Goal: Use online tool/utility: Utilize a website feature to perform a specific function

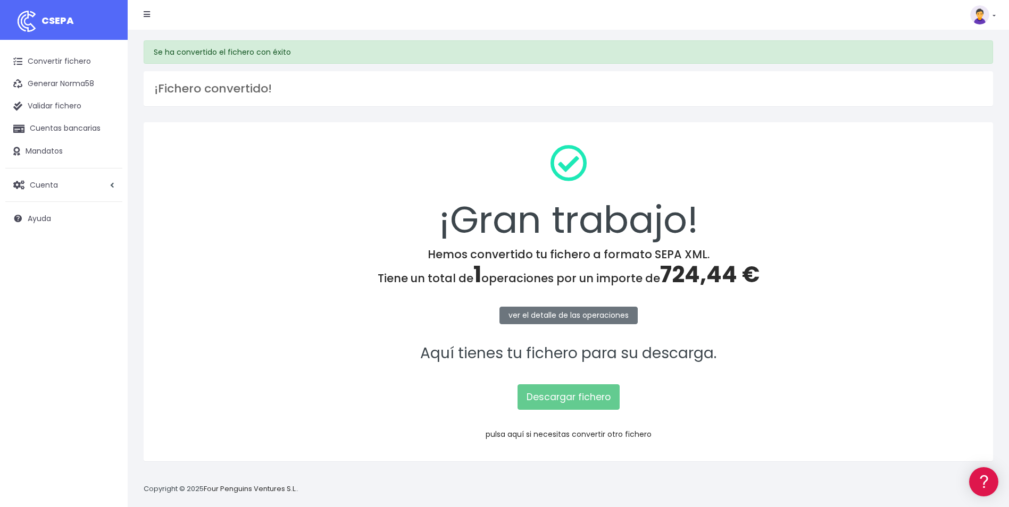
click at [638, 432] on link "pulsa aquí si necesitas convertir otro fichero" at bounding box center [569, 434] width 166 height 11
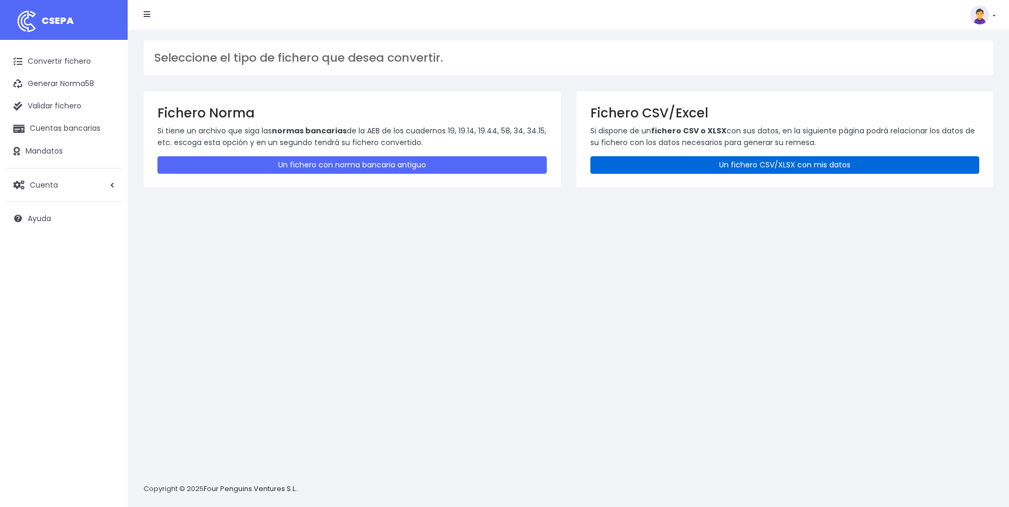
click at [842, 161] on link "Un fichero CSV/XLSX con mis datos" at bounding box center [784, 165] width 389 height 18
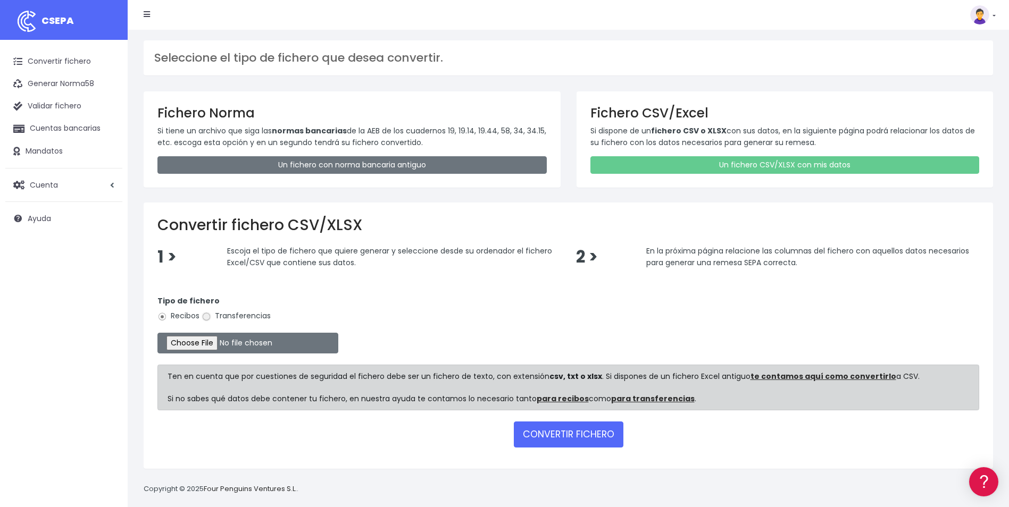
click at [209, 319] on input "Transferencias" at bounding box center [207, 317] width 10 height 10
radio input "true"
click at [196, 345] on input "file" at bounding box center [247, 343] width 181 height 21
type input "C:\fakepath\Copia de FINIQUITO_TFN_CATALINA BARRETO BARRENA.csv"
click at [539, 432] on button "CONVERTIR FICHERO" at bounding box center [569, 435] width 110 height 26
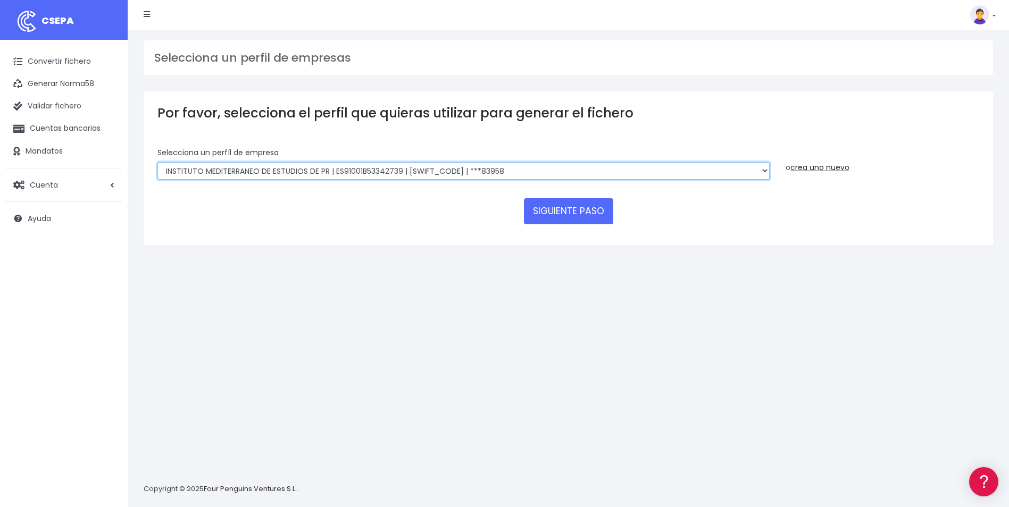
click at [764, 174] on select "INSTITUTO MEDITERRANEO DE ESTUDIOS DE PR | ES91001B53342739 | BSCHESMMXXX | ***…" at bounding box center [463, 171] width 612 height 18
select select "1887"
click at [157, 162] on select "INSTITUTO MEDITERRANEO DE ESTUDIOS DE PR | ES91001B53342739 | BSCHESMMXXX | ***…" at bounding box center [463, 171] width 612 height 18
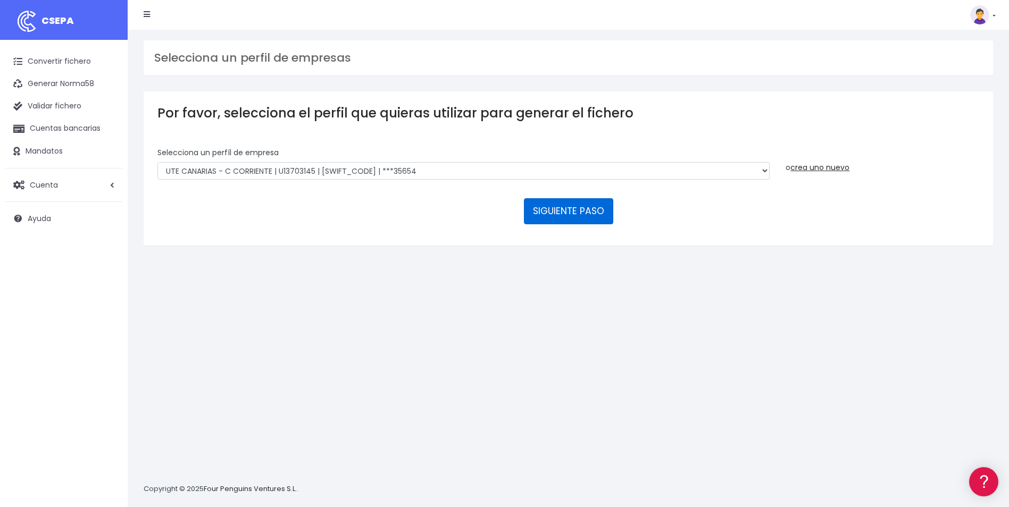
click at [571, 218] on button "SIGUIENTE PASO" at bounding box center [568, 211] width 89 height 26
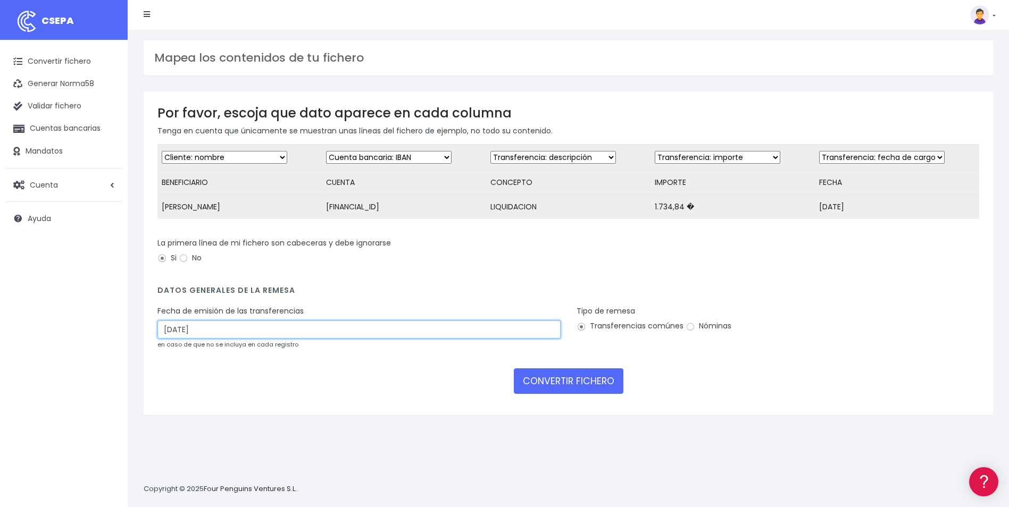
click at [247, 339] on input "20/08/2025" at bounding box center [358, 330] width 403 height 18
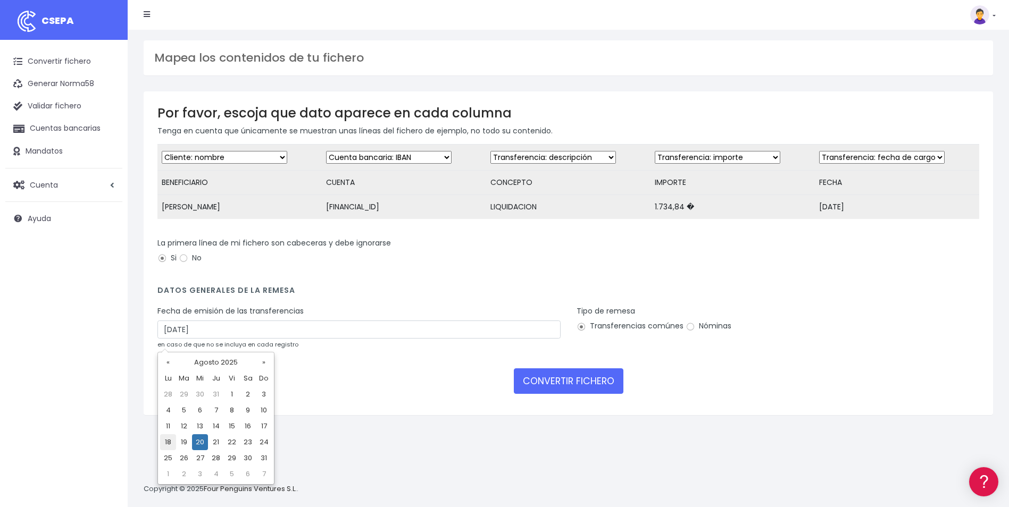
click at [170, 445] on td "18" at bounding box center [168, 443] width 16 height 16
type input "18/08/2025"
click at [691, 332] on input "Nóminas" at bounding box center [691, 327] width 10 height 10
radio input "true"
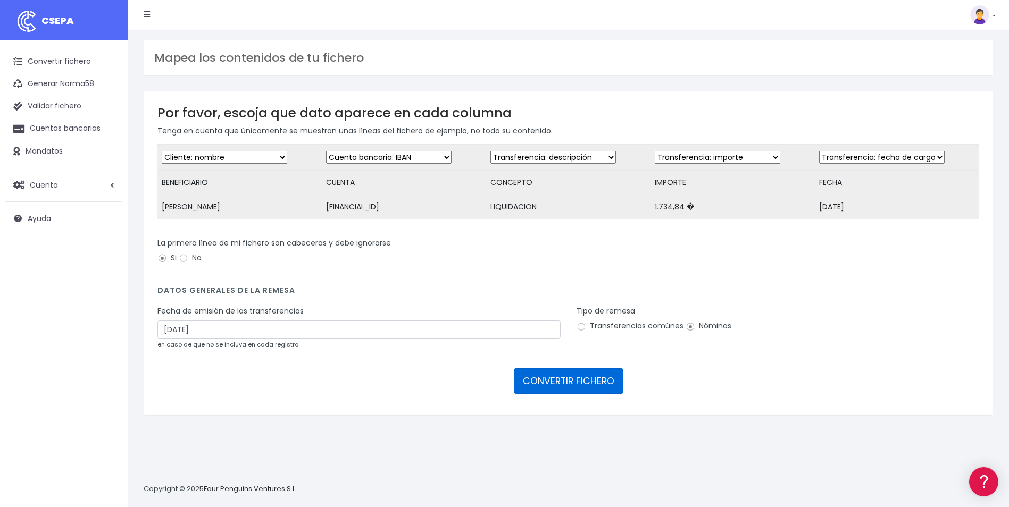
click at [601, 387] on button "CONVERTIR FICHERO" at bounding box center [569, 382] width 110 height 26
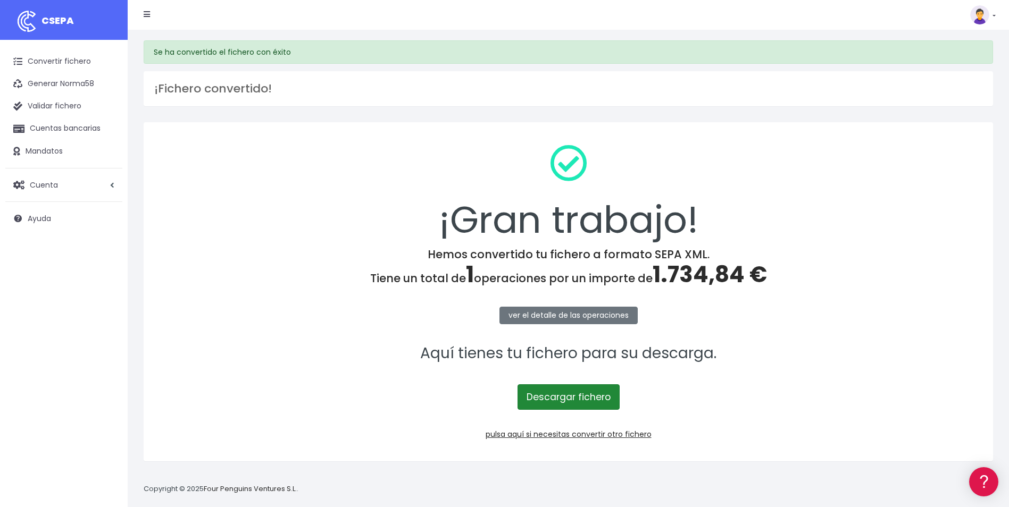
click at [607, 396] on link "Descargar fichero" at bounding box center [569, 398] width 102 height 26
